Goal: Navigation & Orientation: Find specific page/section

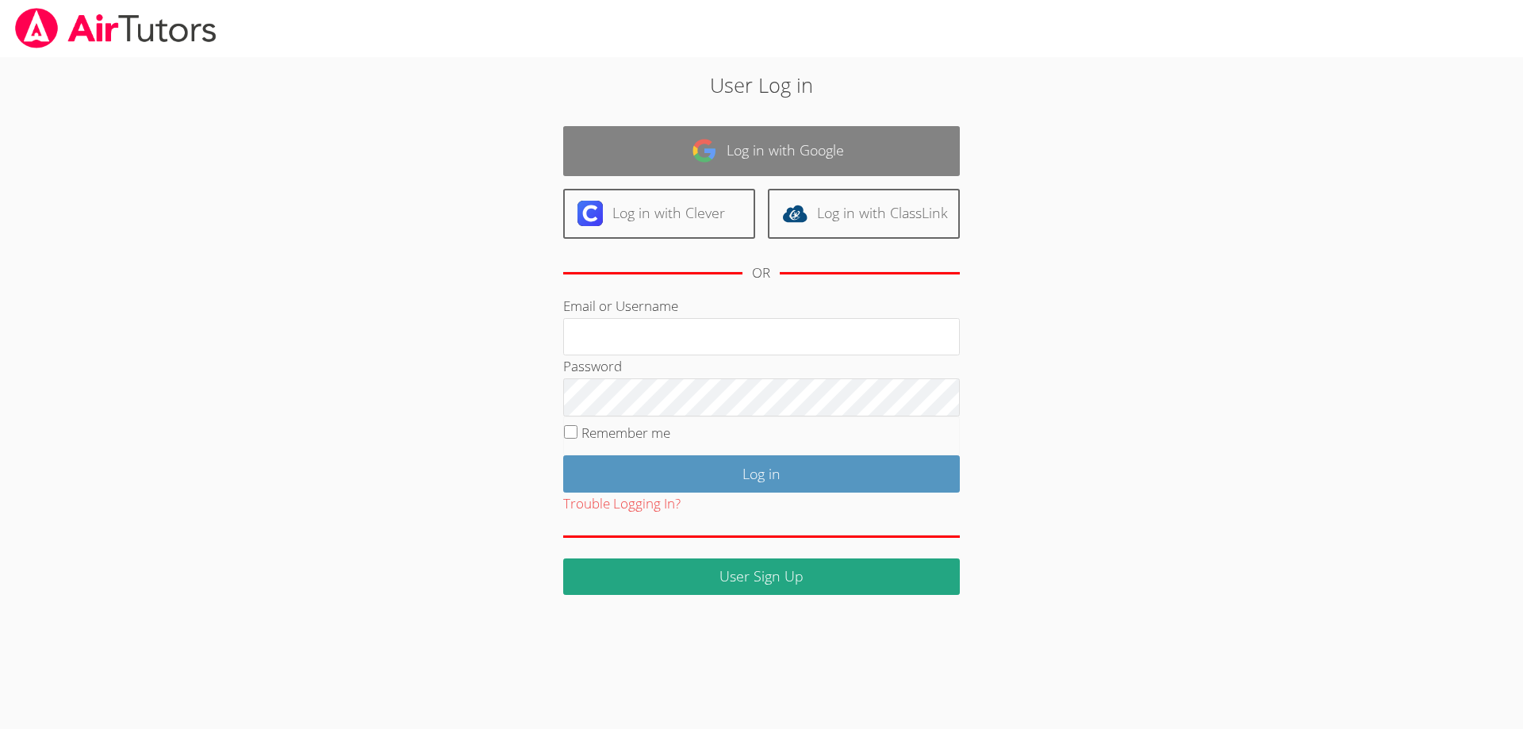
click at [731, 162] on link "Log in with Google" at bounding box center [761, 151] width 397 height 50
